Goal: Task Accomplishment & Management: Use online tool/utility

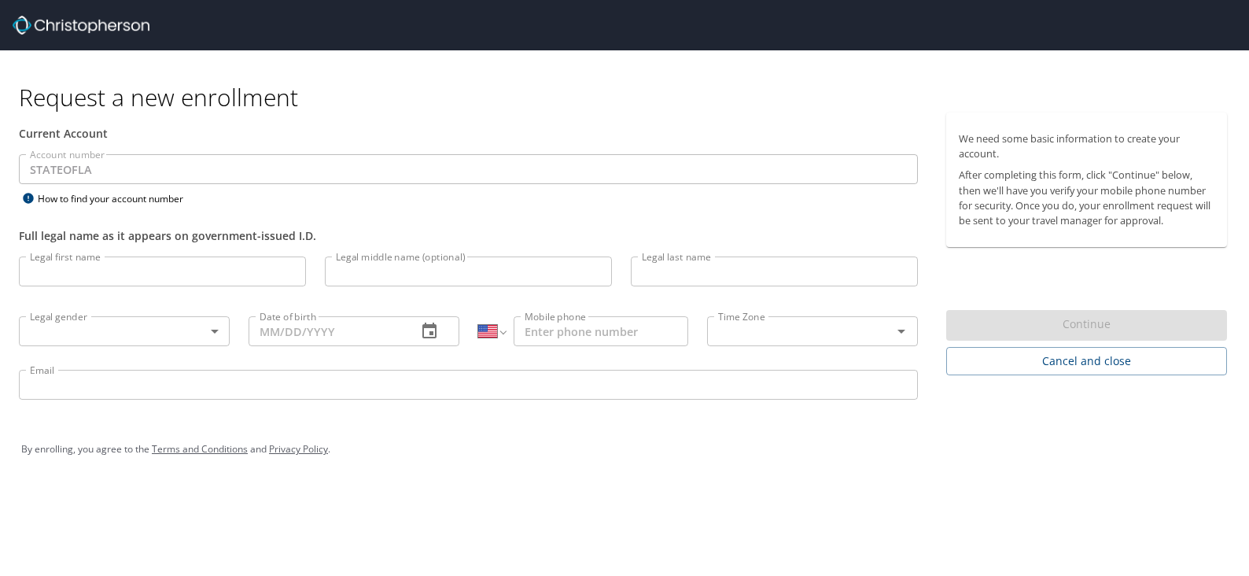
select select "US"
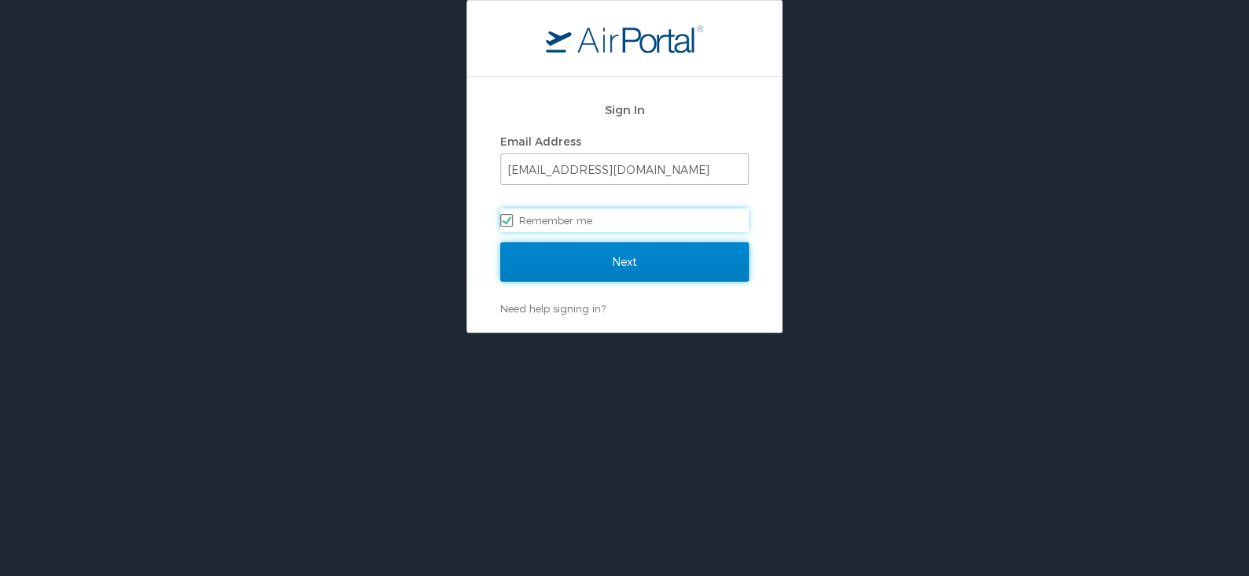
click at [605, 257] on input "Next" at bounding box center [624, 261] width 248 height 39
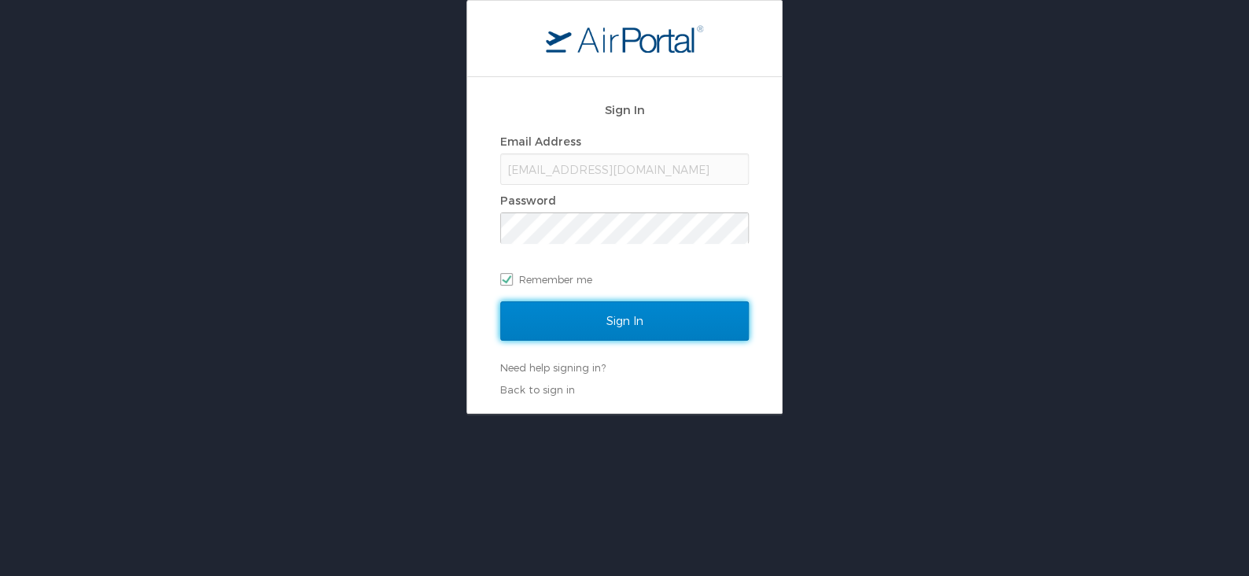
click at [618, 326] on input "Sign In" at bounding box center [624, 320] width 248 height 39
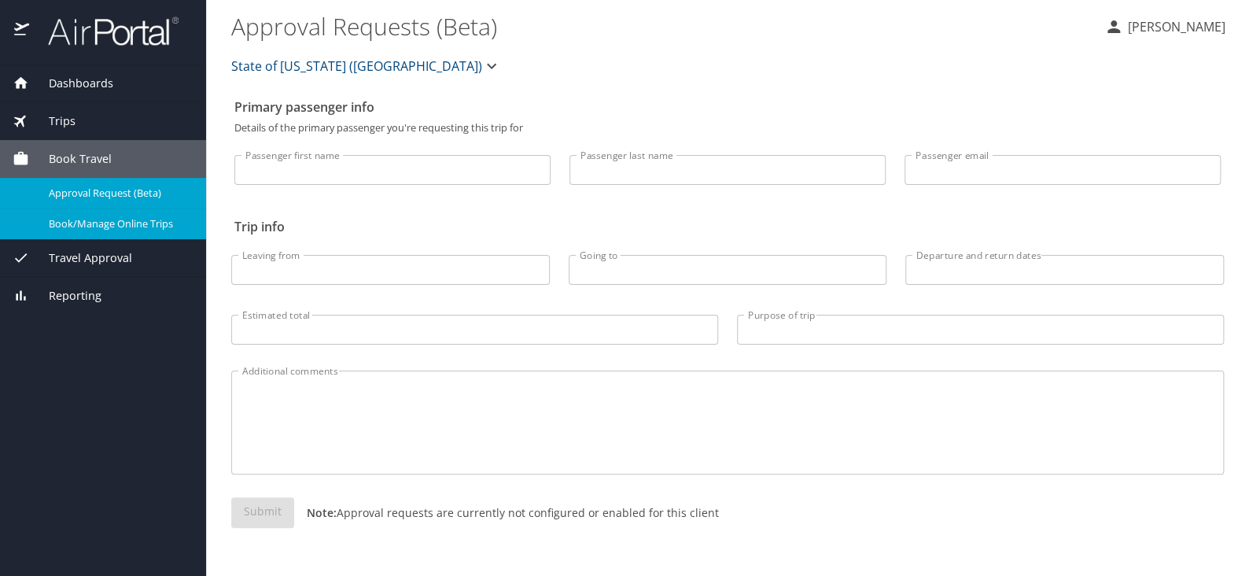
click at [67, 231] on span "Book/Manage Online Trips" at bounding box center [118, 223] width 138 height 15
